Goal: Information Seeking & Learning: Learn about a topic

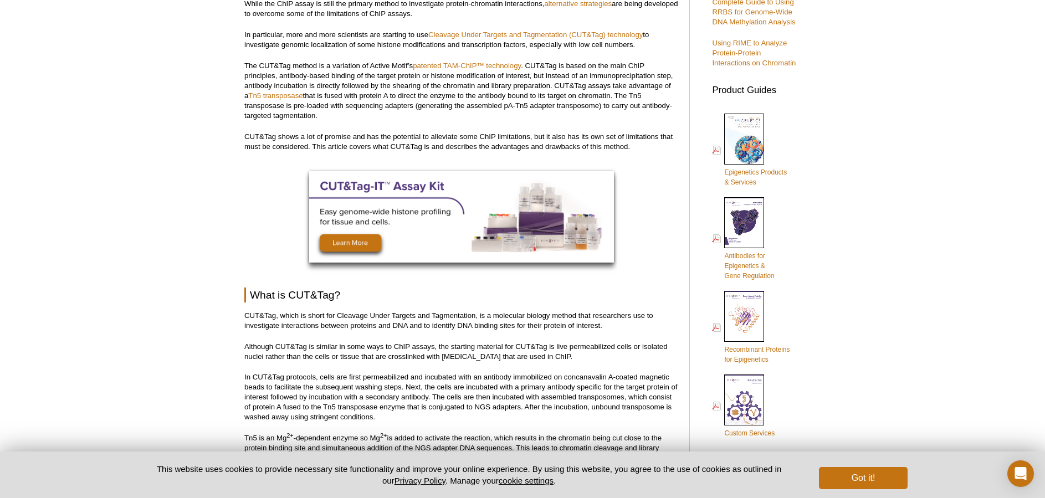
scroll to position [443, 0]
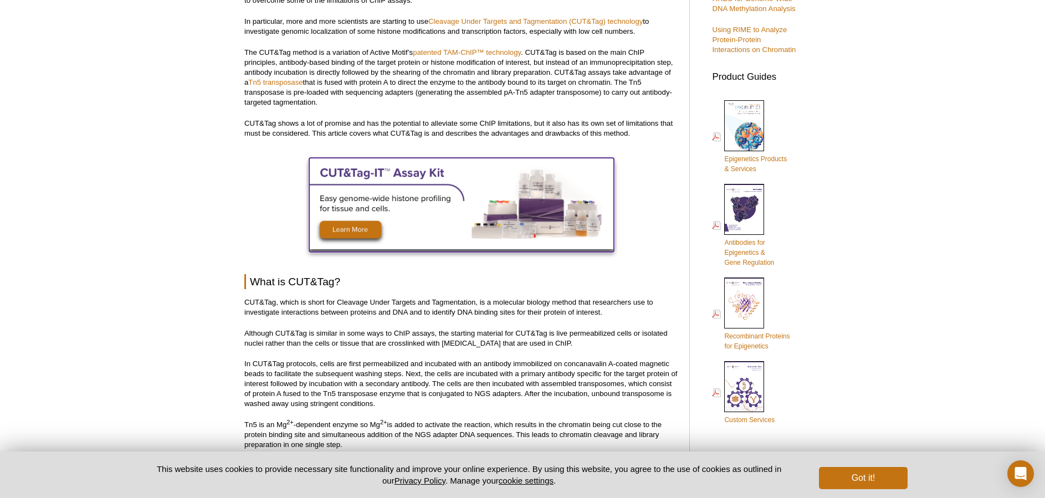
click at [367, 222] on img at bounding box center [461, 203] width 305 height 91
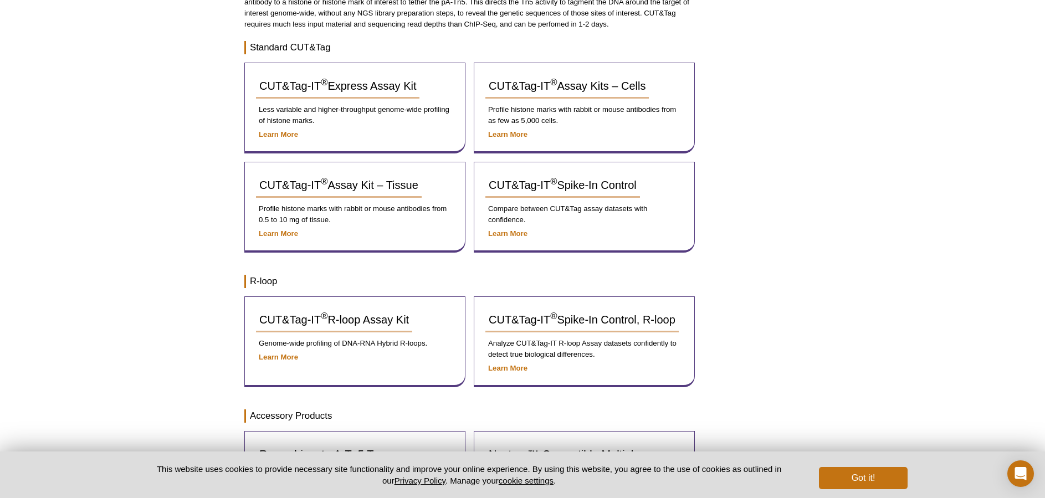
scroll to position [150, 0]
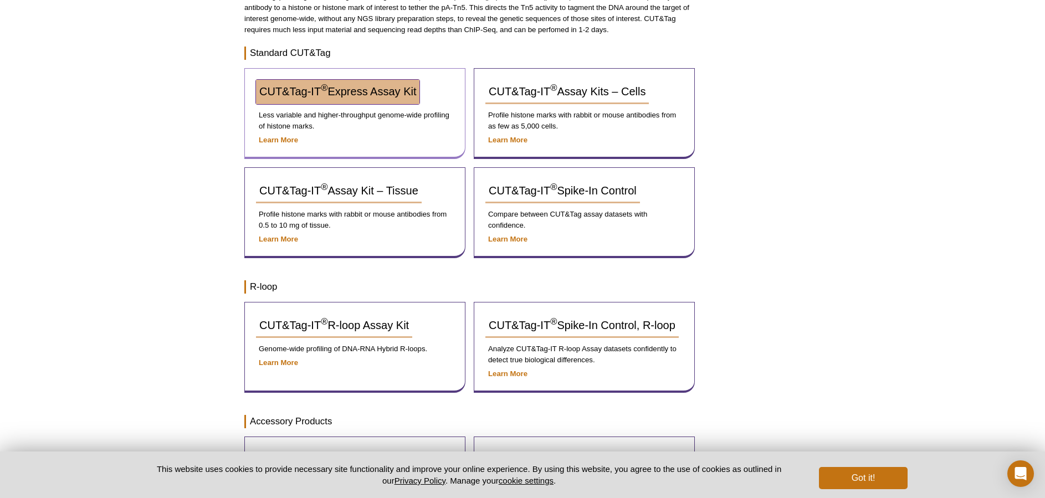
click at [382, 91] on span "CUT&Tag-IT ® Express Assay Kit" at bounding box center [337, 91] width 157 height 12
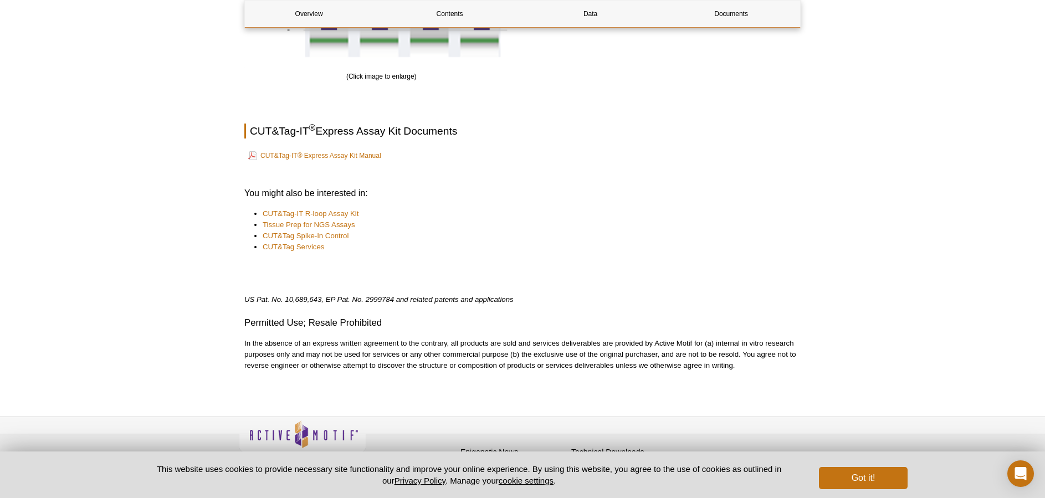
scroll to position [1762, 0]
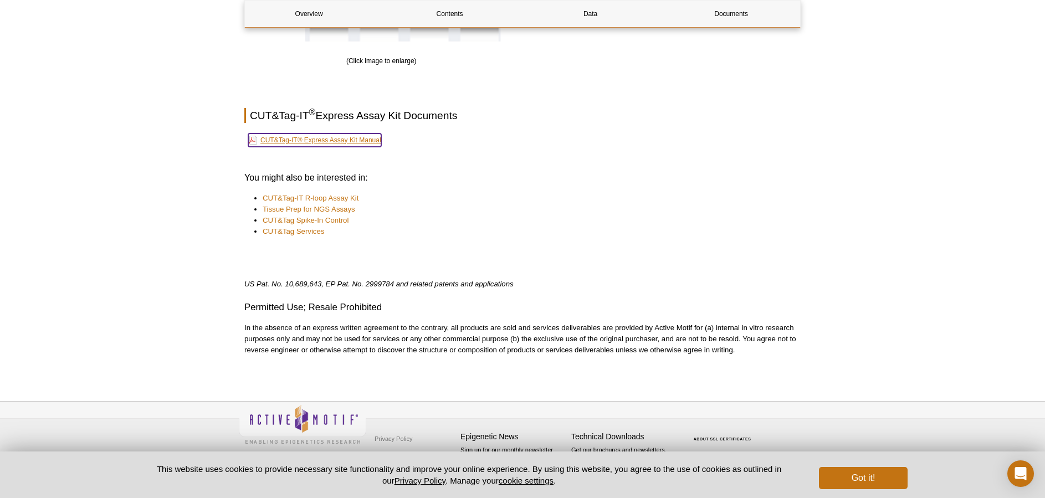
click at [332, 141] on link "CUT&Tag-IT® Express Assay Kit Manual" at bounding box center [314, 140] width 133 height 13
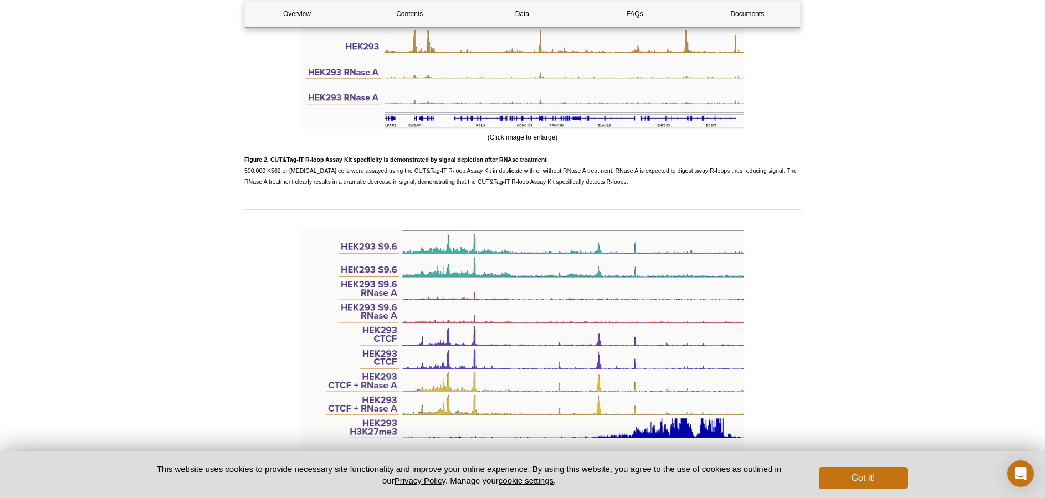
scroll to position [1773, 0]
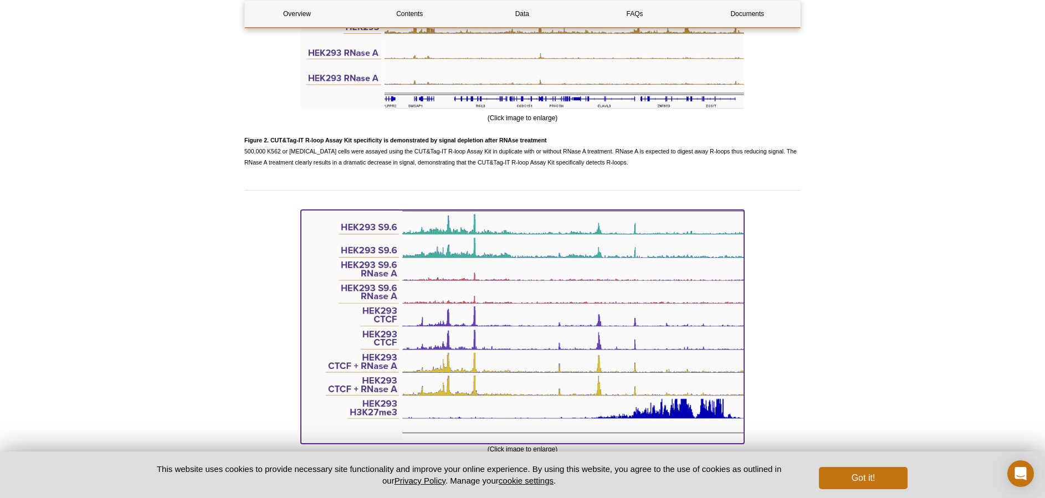
click at [573, 355] on img at bounding box center [522, 325] width 443 height 231
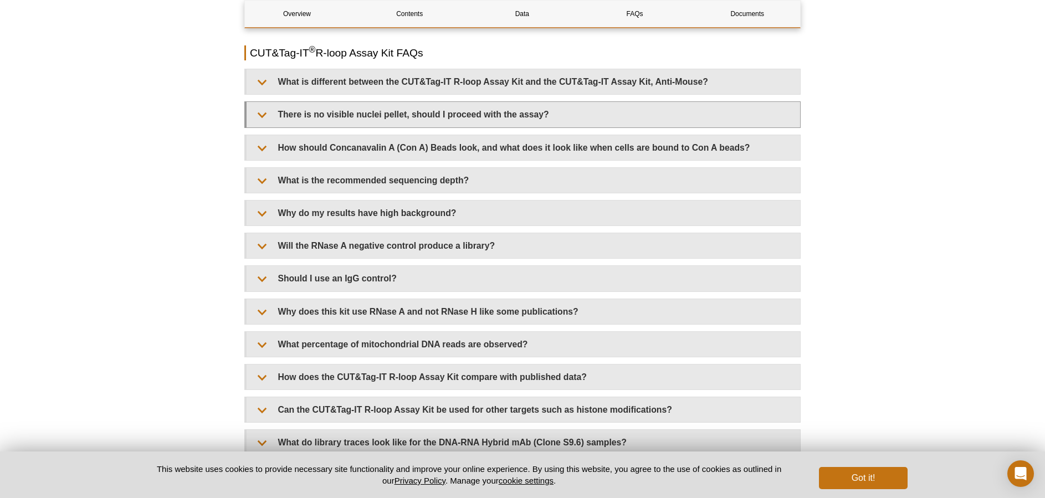
scroll to position [2272, 0]
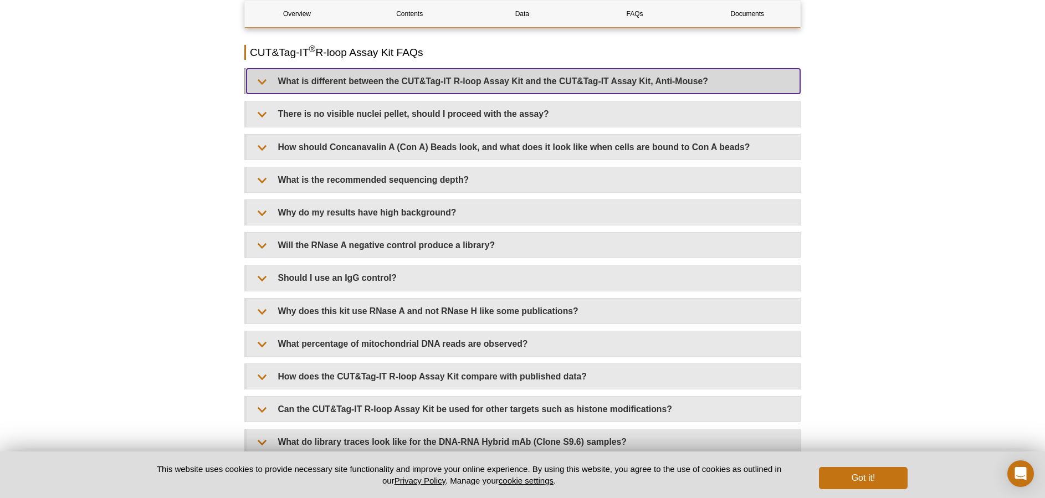
click at [268, 71] on summary "What is different between the CUT&Tag-IT R-loop Assay Kit and the CUT&Tag-IT As…" at bounding box center [524, 81] width 554 height 25
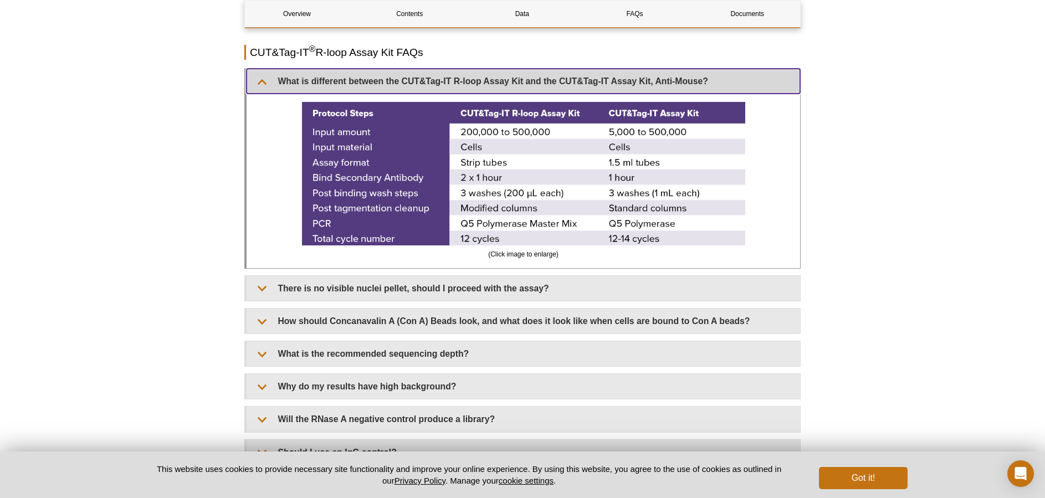
click at [268, 71] on summary "What is different between the CUT&Tag-IT R-loop Assay Kit and the CUT&Tag-IT As…" at bounding box center [524, 81] width 554 height 25
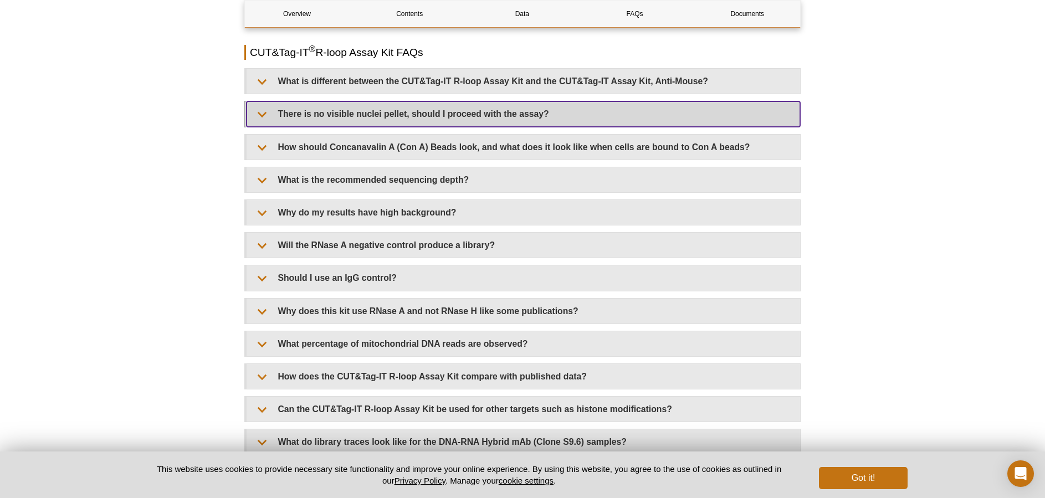
click at [259, 101] on summary "There is no visible nuclei pellet, should I proceed with the assay?" at bounding box center [524, 113] width 554 height 25
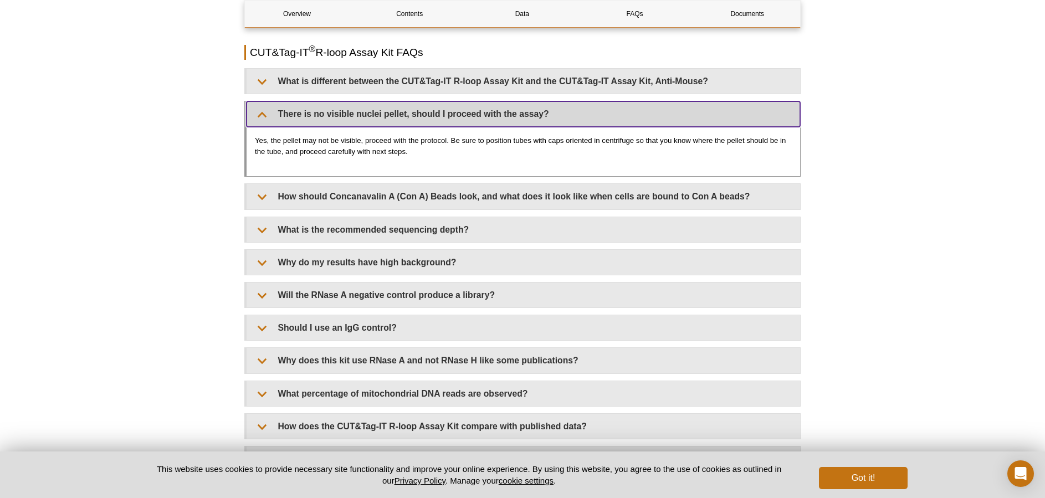
click at [259, 101] on summary "There is no visible nuclei pellet, should I proceed with the assay?" at bounding box center [524, 113] width 554 height 25
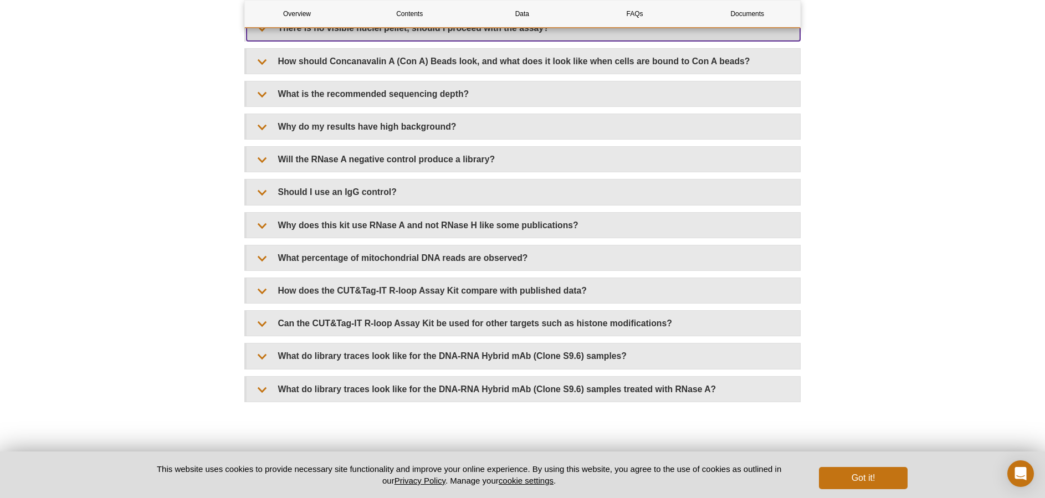
scroll to position [2383, 0]
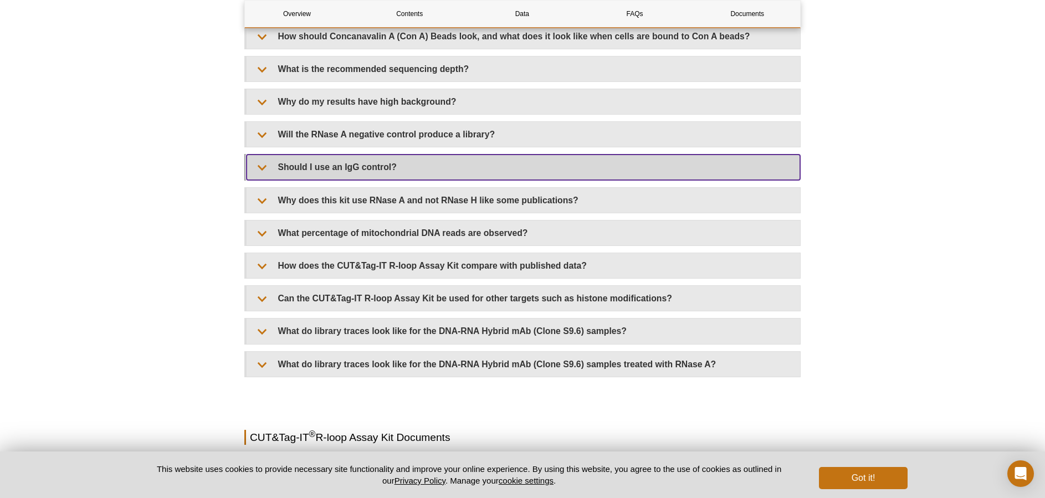
click at [263, 155] on summary "Should I use an IgG control?" at bounding box center [524, 167] width 554 height 25
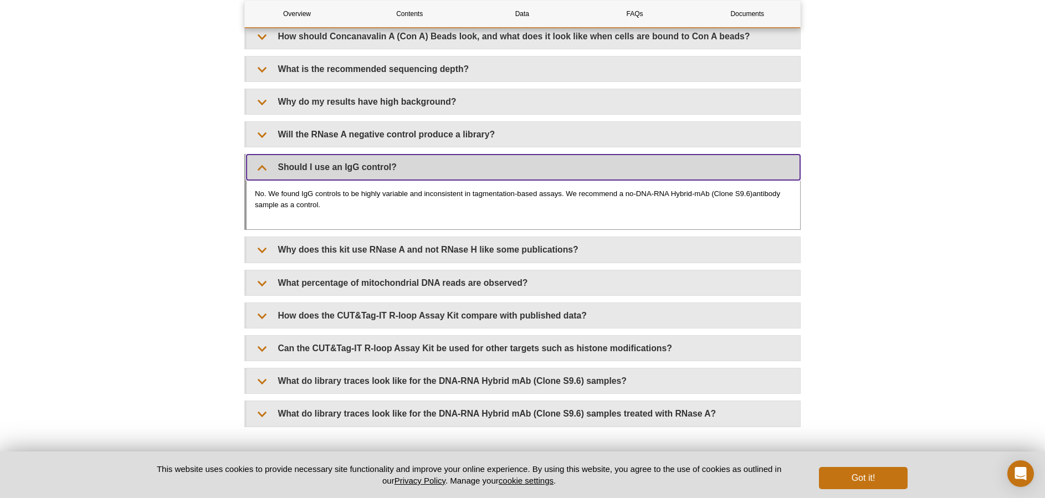
click at [263, 155] on summary "Should I use an IgG control?" at bounding box center [524, 167] width 554 height 25
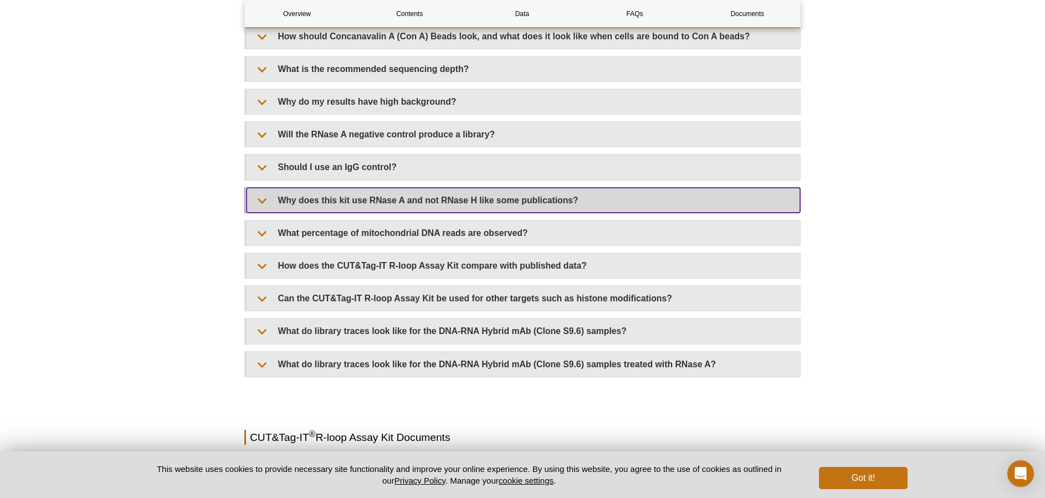
click at [258, 188] on summary "Why does this kit use RNase A and not RNase H like some publications?" at bounding box center [524, 200] width 554 height 25
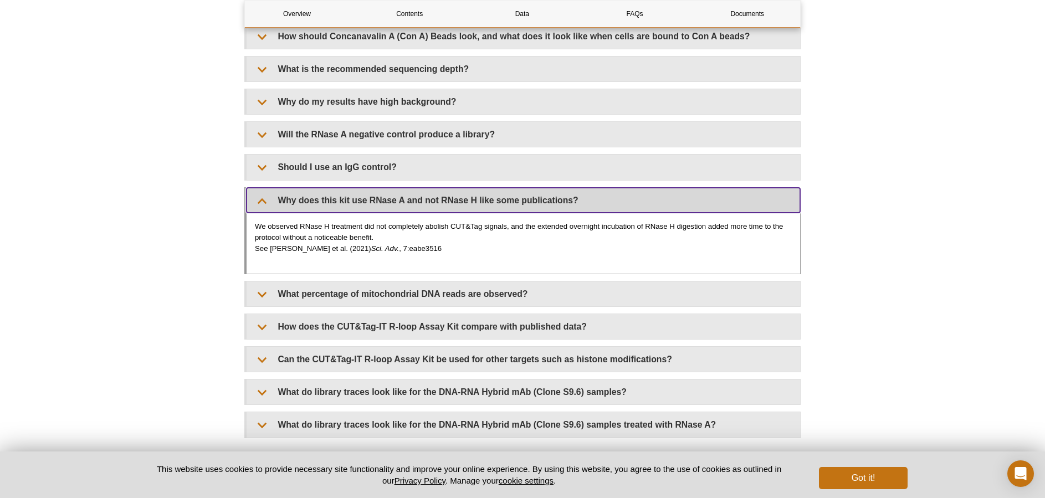
click at [258, 188] on summary "Why does this kit use RNase A and not RNase H like some publications?" at bounding box center [524, 200] width 554 height 25
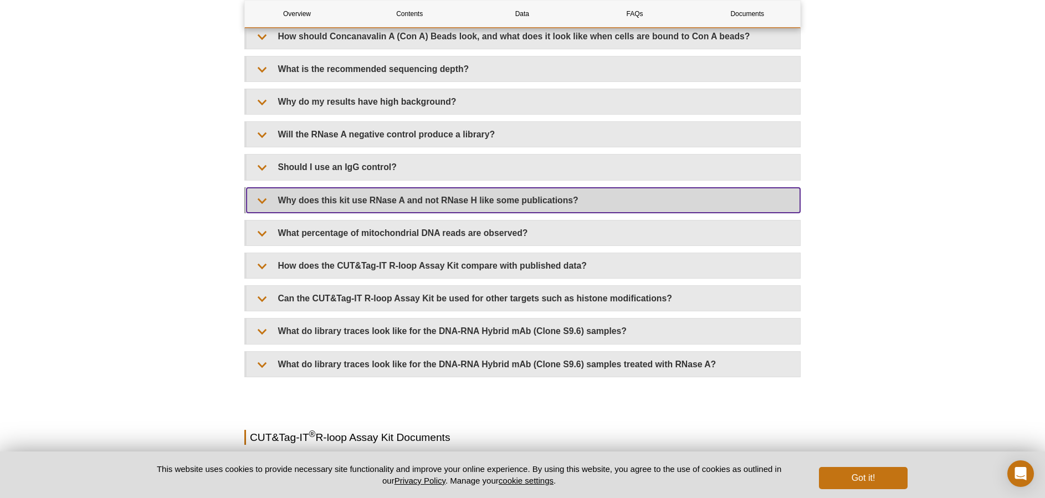
click at [258, 188] on summary "Why does this kit use RNase A and not RNase H like some publications?" at bounding box center [524, 200] width 554 height 25
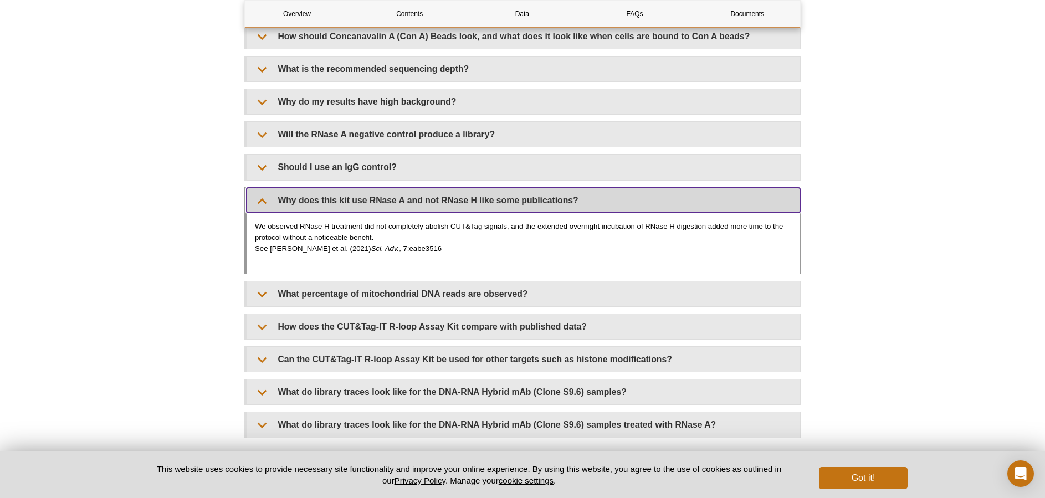
click at [258, 188] on summary "Why does this kit use RNase A and not RNase H like some publications?" at bounding box center [524, 200] width 554 height 25
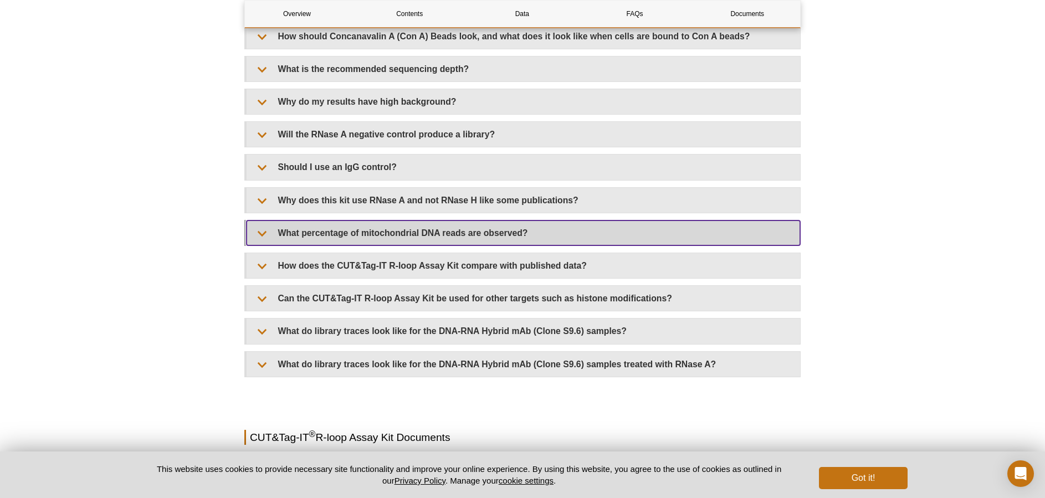
click at [265, 227] on summary "What percentage of mitochondrial DNA reads are observed?" at bounding box center [524, 233] width 554 height 25
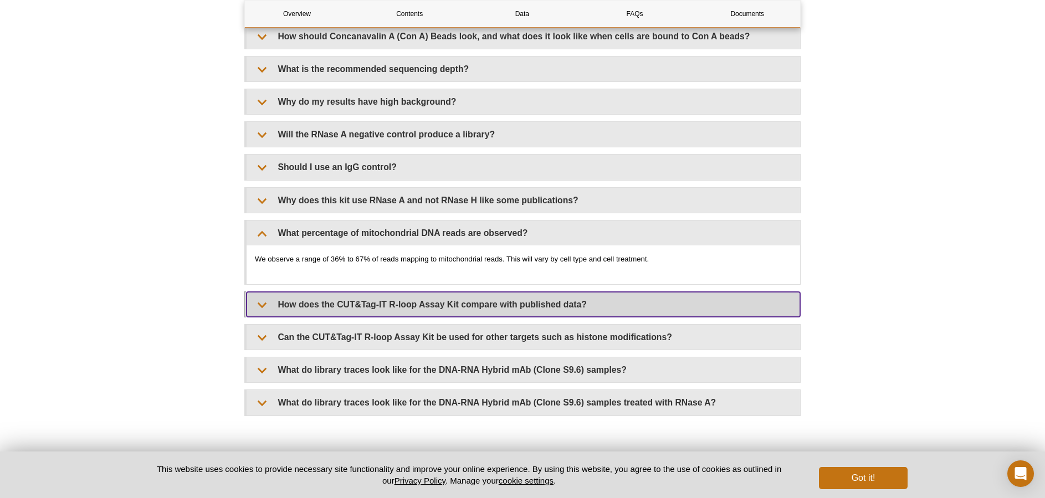
click at [256, 298] on summary "How does the CUT&Tag-IT R-loop Assay Kit compare with published data?" at bounding box center [524, 304] width 554 height 25
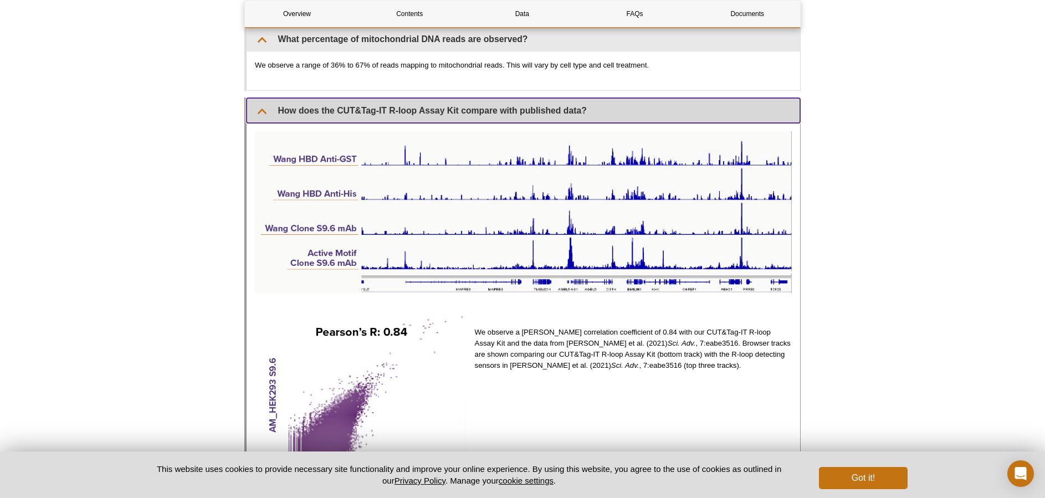
scroll to position [2549, 0]
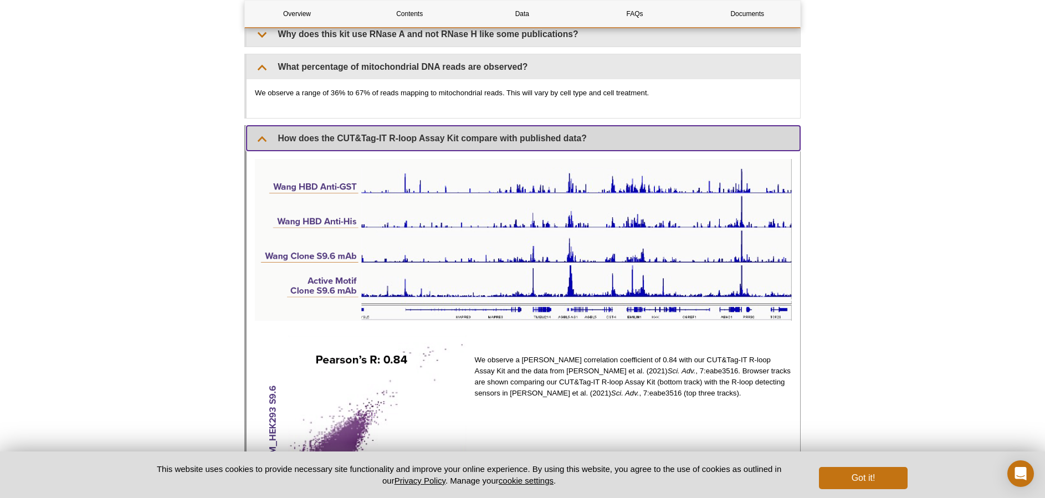
click at [264, 126] on summary "How does the CUT&Tag-IT R-loop Assay Kit compare with published data?" at bounding box center [524, 138] width 554 height 25
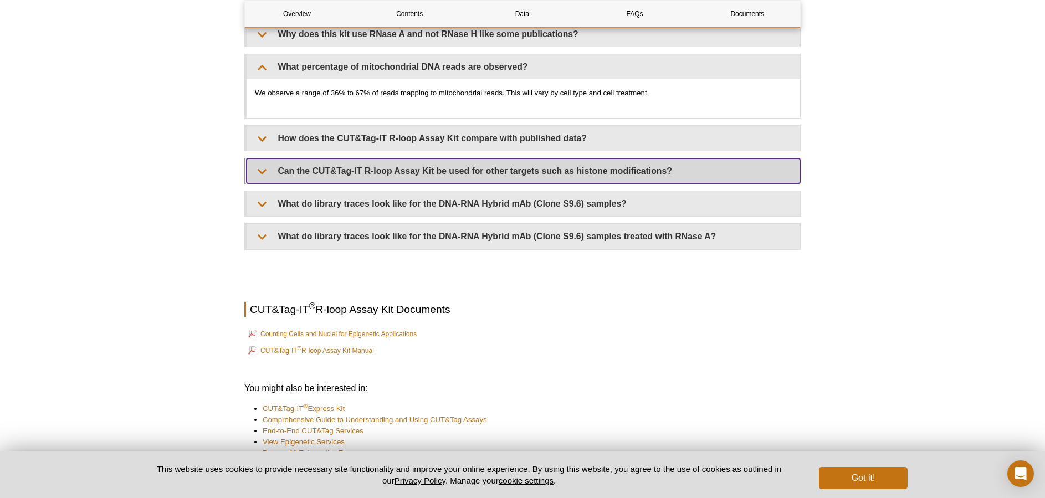
click at [265, 159] on summary "Can the CUT&Tag-IT R-loop Assay Kit be used for other targets such as histone m…" at bounding box center [524, 170] width 554 height 25
